Goal: Book appointment/travel/reservation

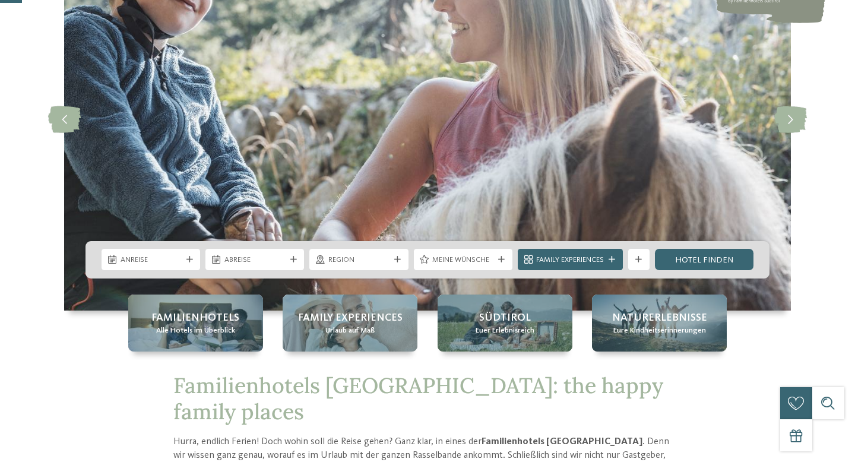
scroll to position [129, 0]
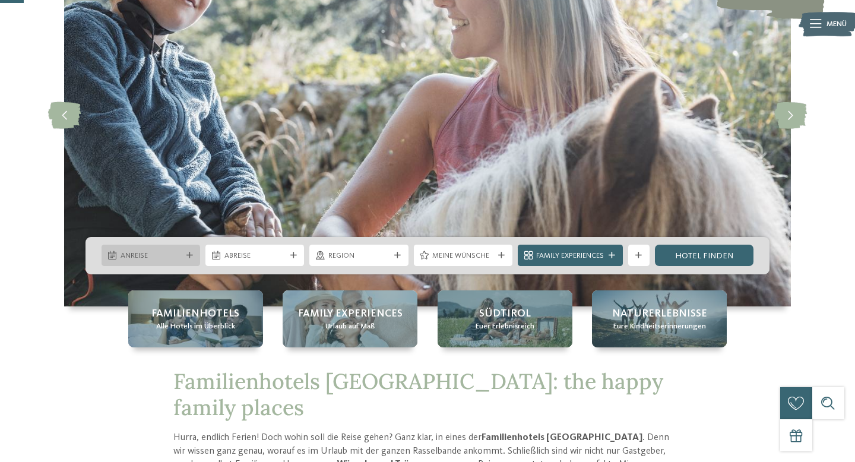
click at [134, 252] on span "Anreise" at bounding box center [151, 256] width 61 height 11
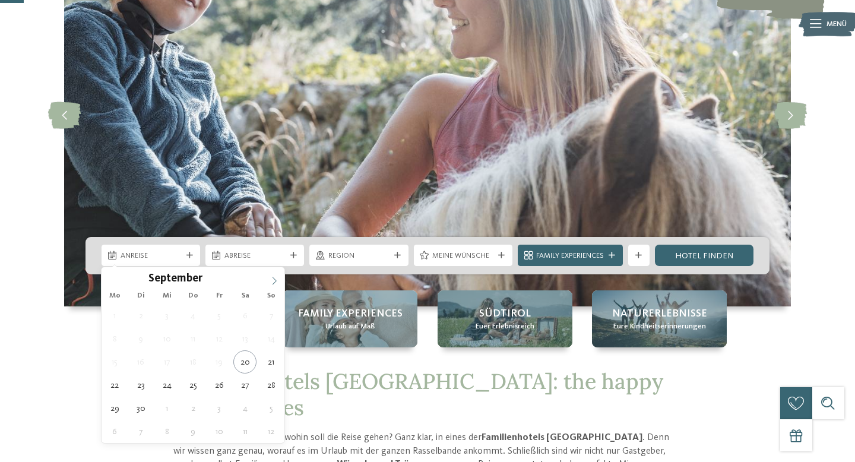
click at [277, 279] on icon at bounding box center [274, 281] width 8 height 8
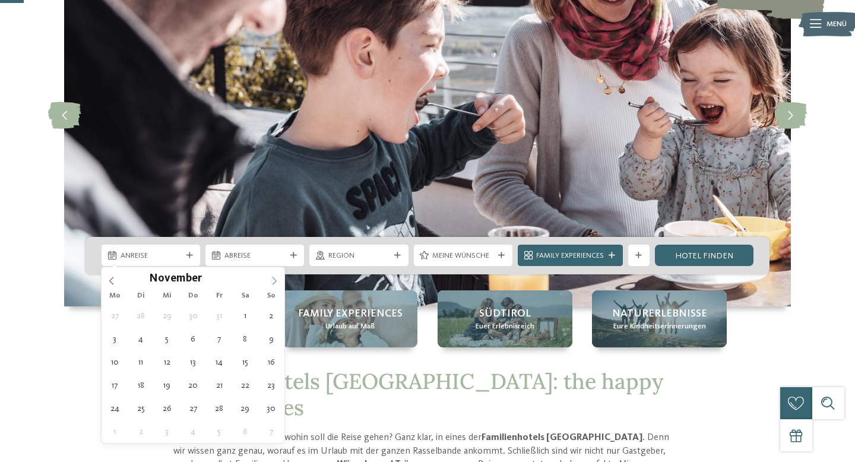
click at [277, 279] on icon at bounding box center [274, 281] width 8 height 8
type input "****"
click at [277, 279] on icon at bounding box center [274, 281] width 8 height 8
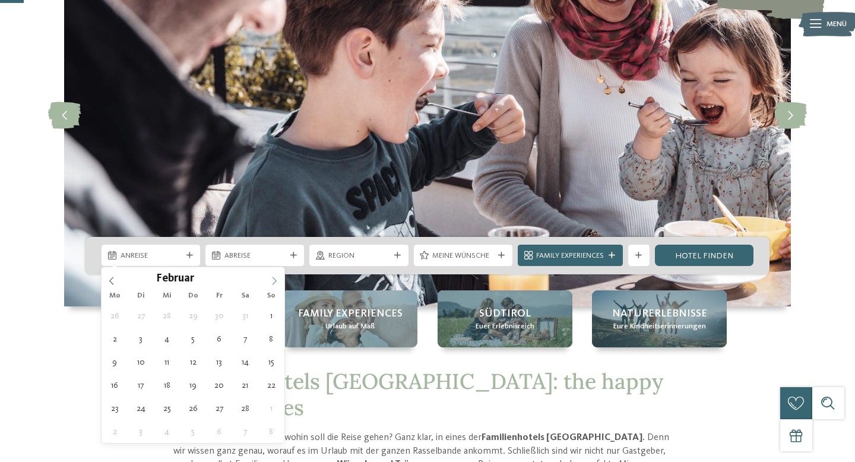
click at [277, 279] on icon at bounding box center [274, 281] width 8 height 8
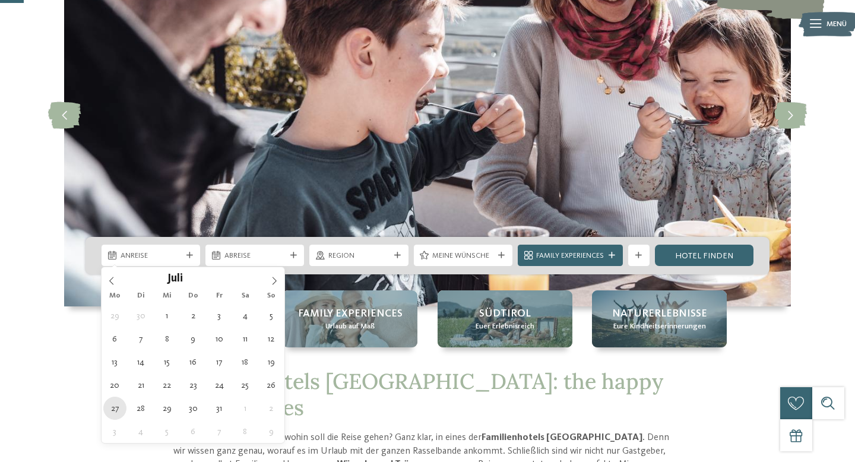
type div "[DATE]"
type input "****"
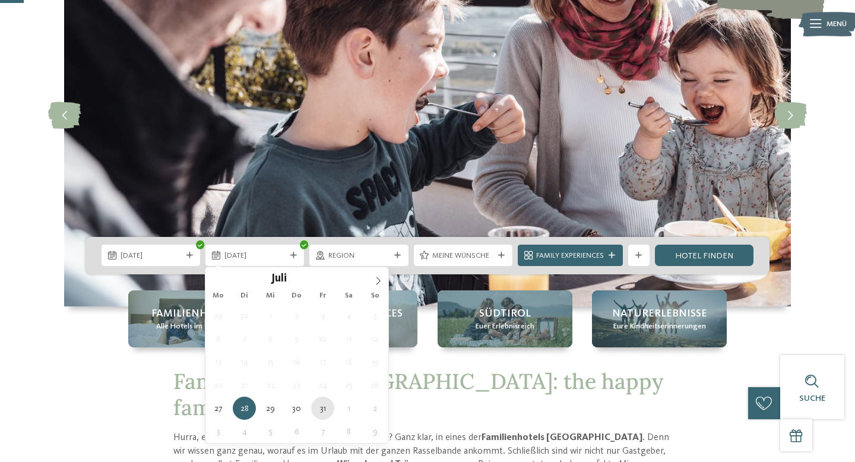
type div "[DATE]"
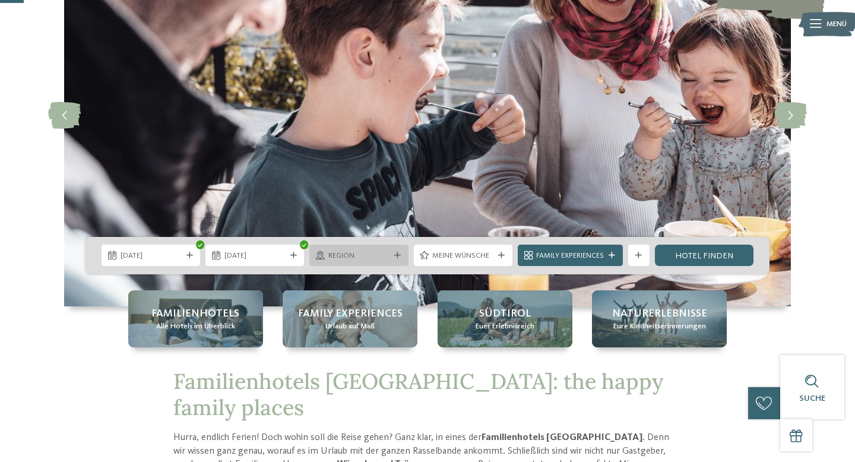
click at [374, 253] on span "Region" at bounding box center [358, 256] width 61 height 11
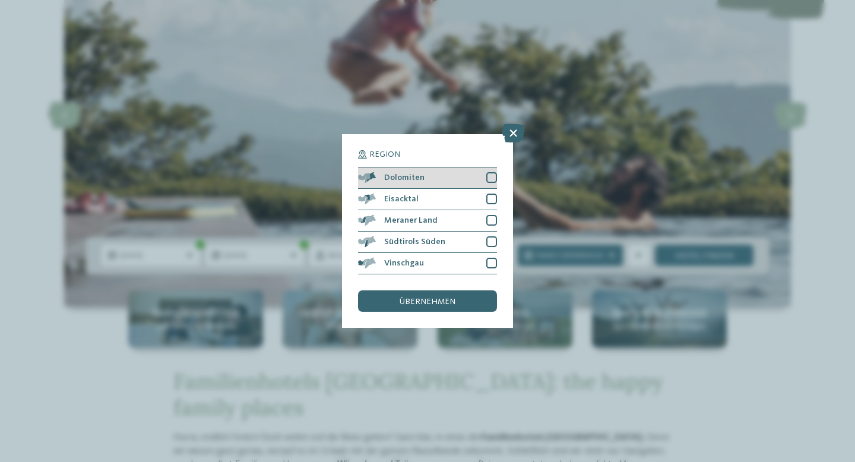
click at [490, 179] on div at bounding box center [491, 177] width 11 height 11
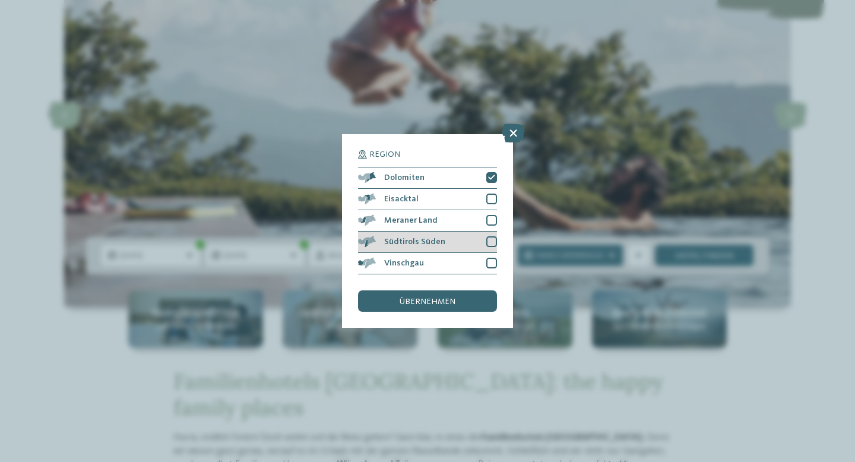
click at [494, 242] on div at bounding box center [491, 241] width 11 height 11
click at [477, 293] on div "übernehmen" at bounding box center [427, 300] width 139 height 21
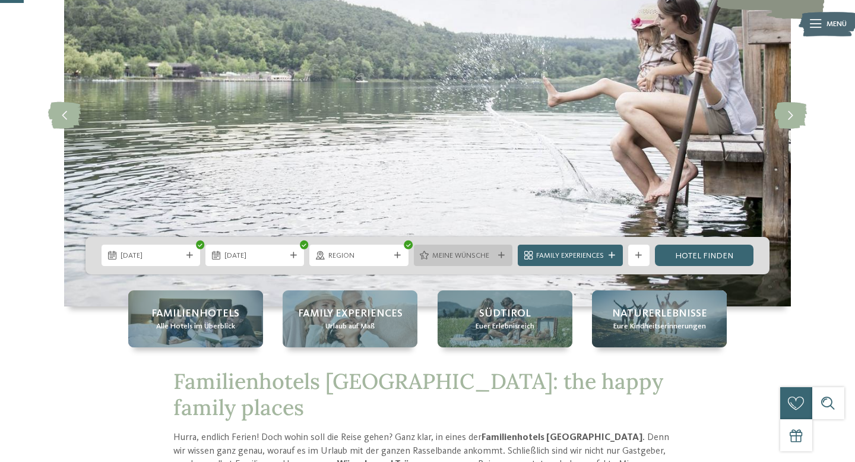
click at [480, 254] on span "Meine Wünsche" at bounding box center [462, 256] width 61 height 11
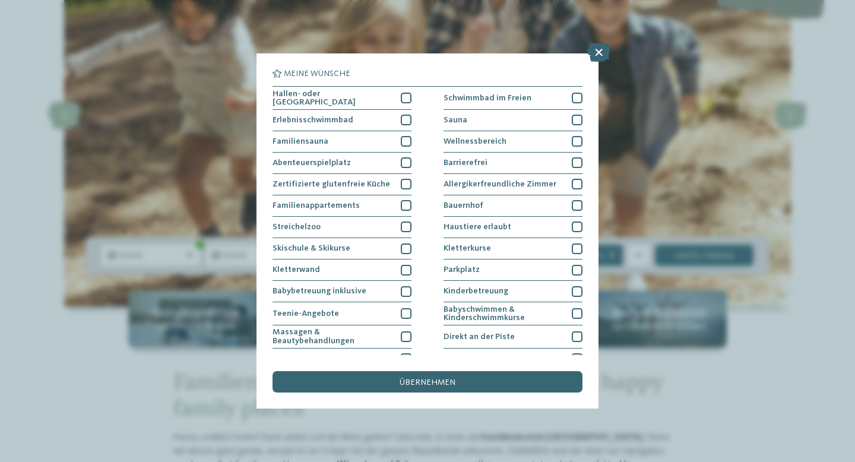
click at [783, 351] on div "Meine Wünsche Hallen- oder Schleusenbad Schwimmbad im Freien" at bounding box center [427, 231] width 855 height 462
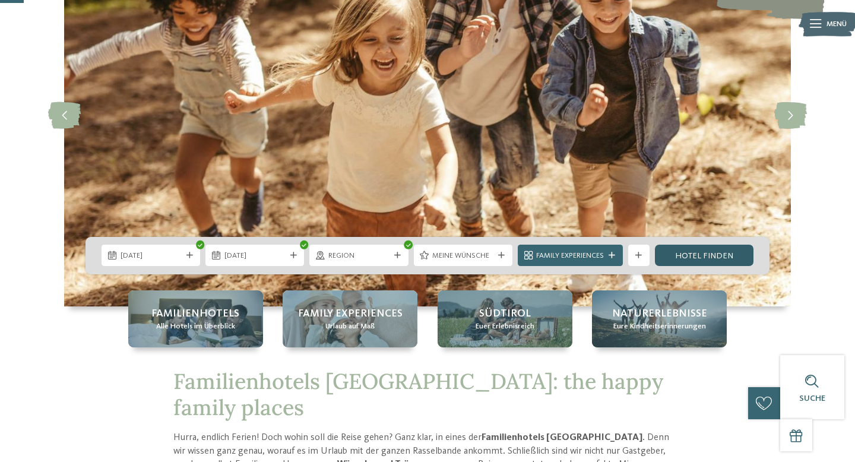
click at [715, 255] on link "Hotel finden" at bounding box center [704, 255] width 99 height 21
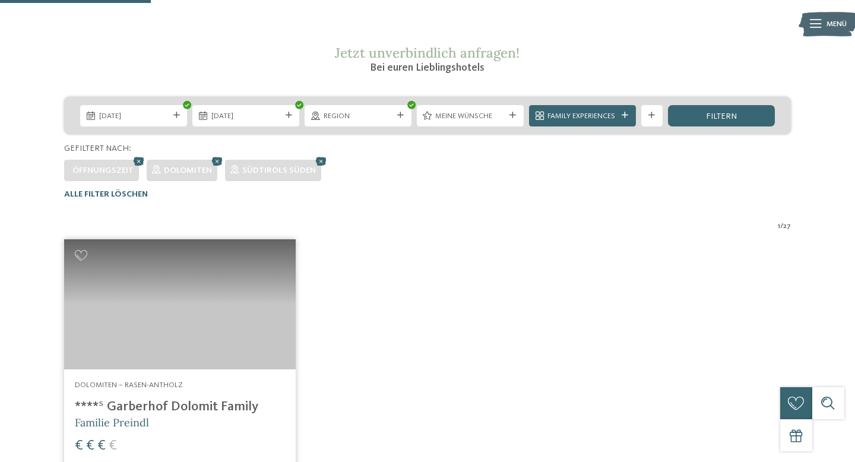
scroll to position [179, 0]
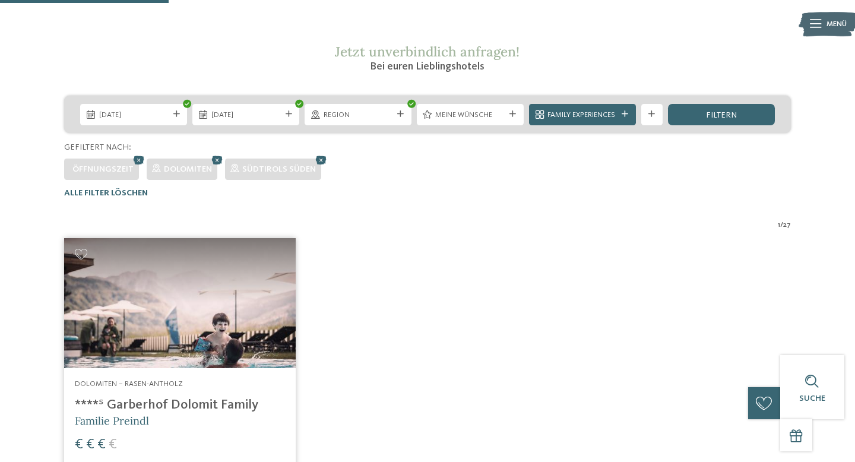
click at [178, 356] on img at bounding box center [180, 303] width 232 height 130
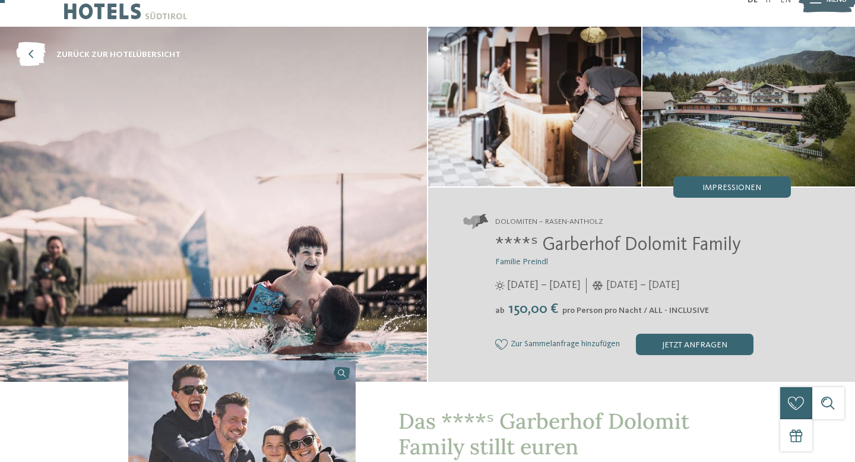
scroll to position [17, 0]
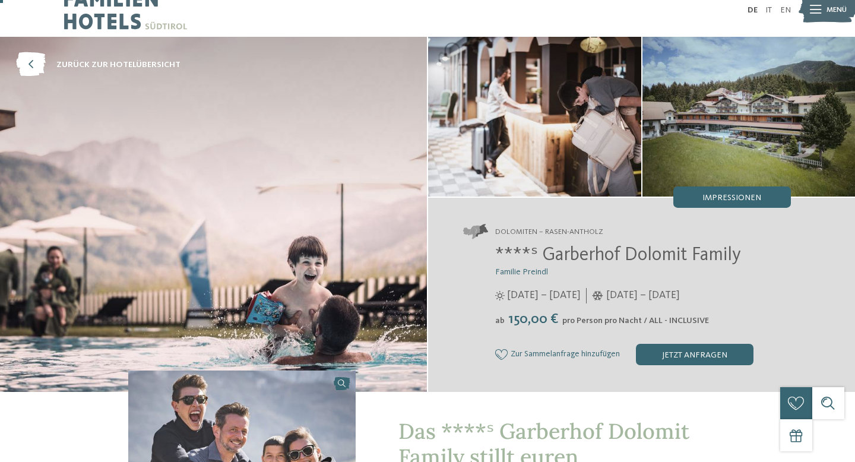
click at [587, 241] on div "Dolomiten – Rasen-Antholz ****ˢ Garberhof Dolomit Family Familie Preindl [DATE]…" at bounding box center [641, 295] width 427 height 194
click at [680, 349] on div "jetzt anfragen" at bounding box center [695, 354] width 118 height 21
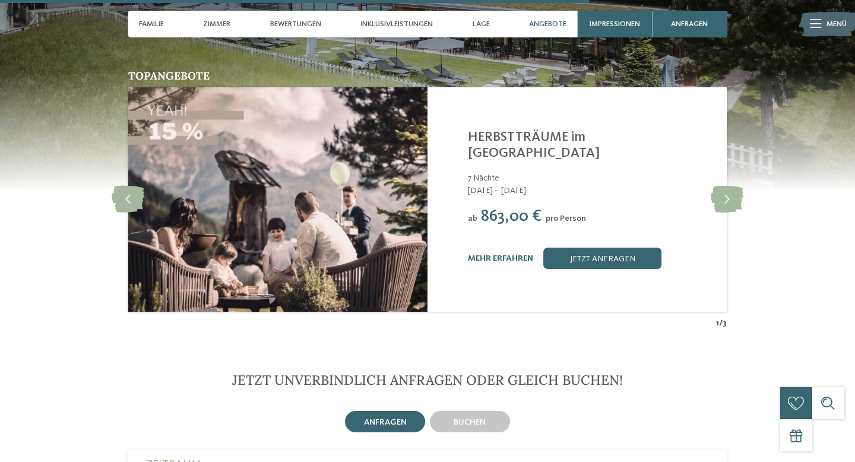
scroll to position [3052, 0]
